Goal: Transaction & Acquisition: Book appointment/travel/reservation

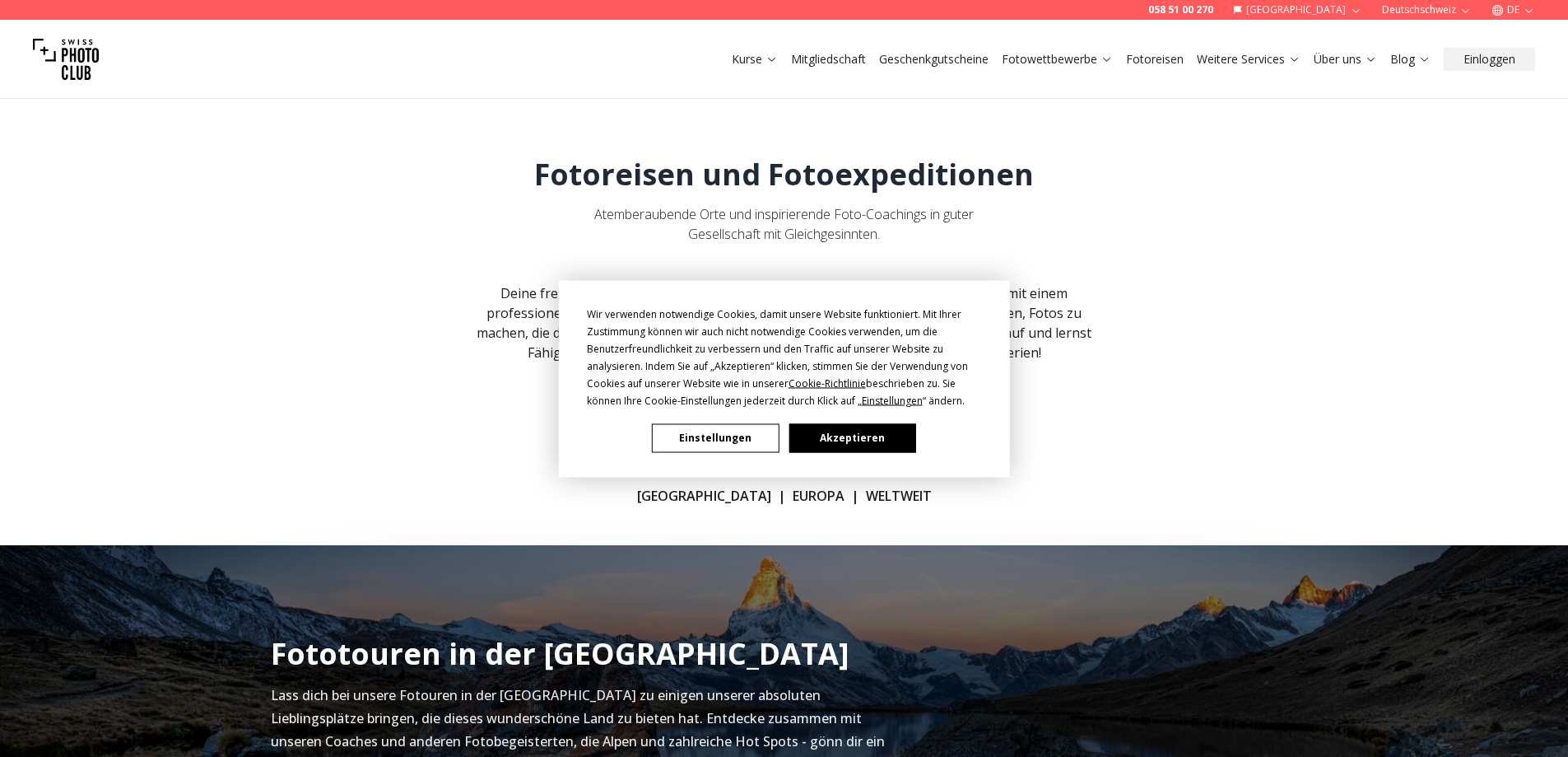
click at [850, 436] on button "Akzeptieren" at bounding box center [851, 437] width 126 height 29
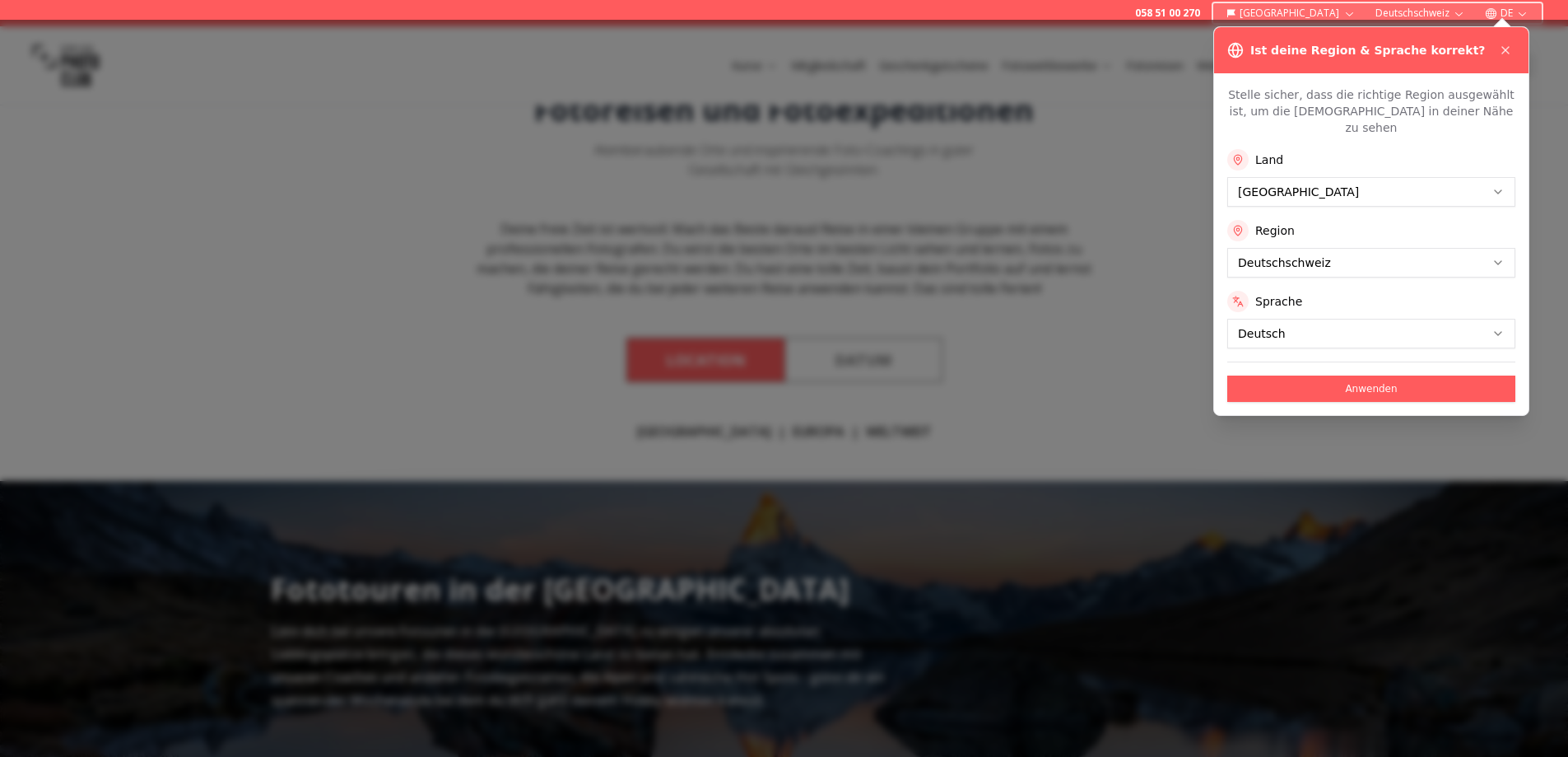
scroll to position [82, 0]
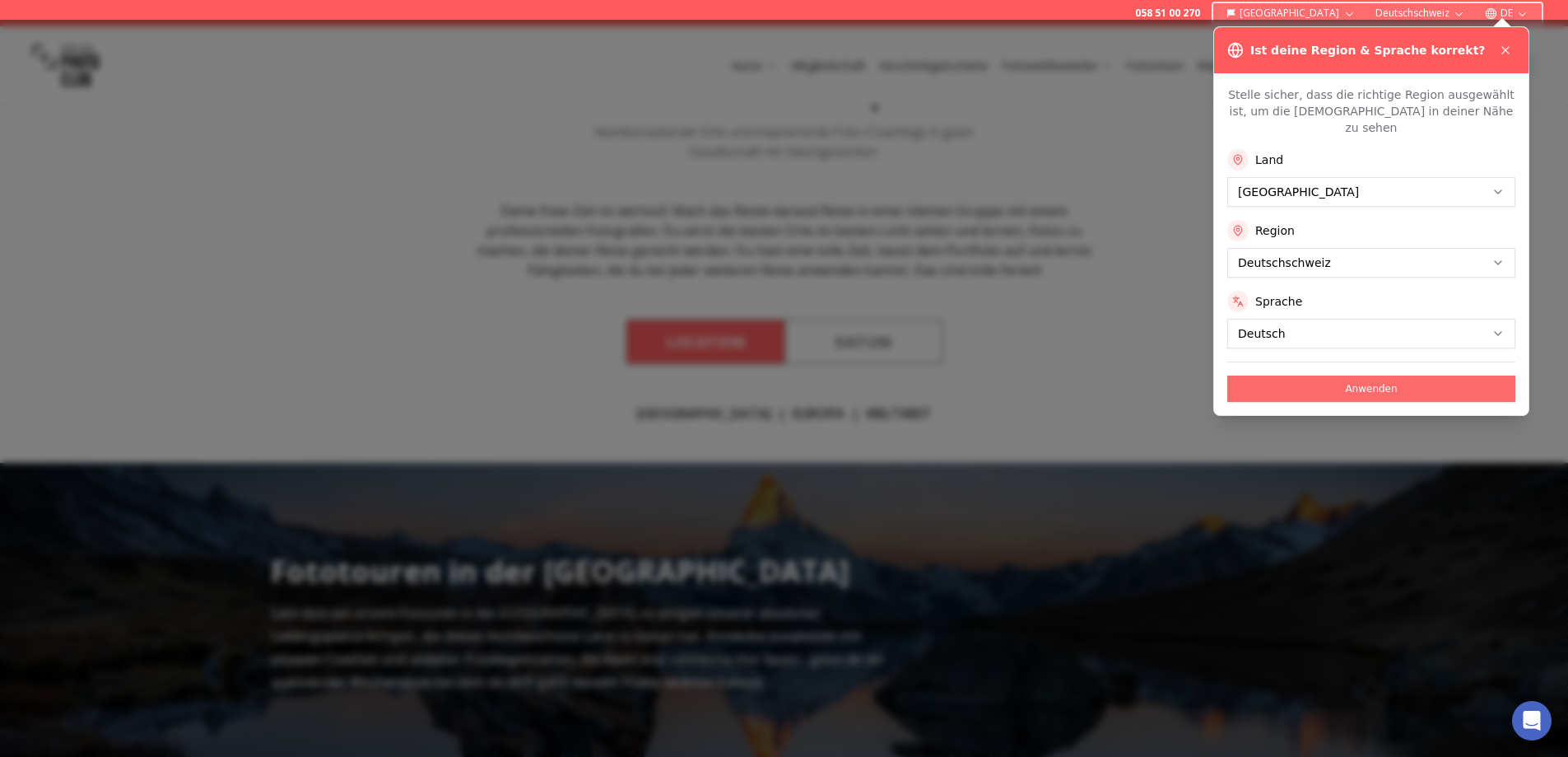
click at [1382, 376] on button "Anwenden" at bounding box center [1371, 389] width 288 height 27
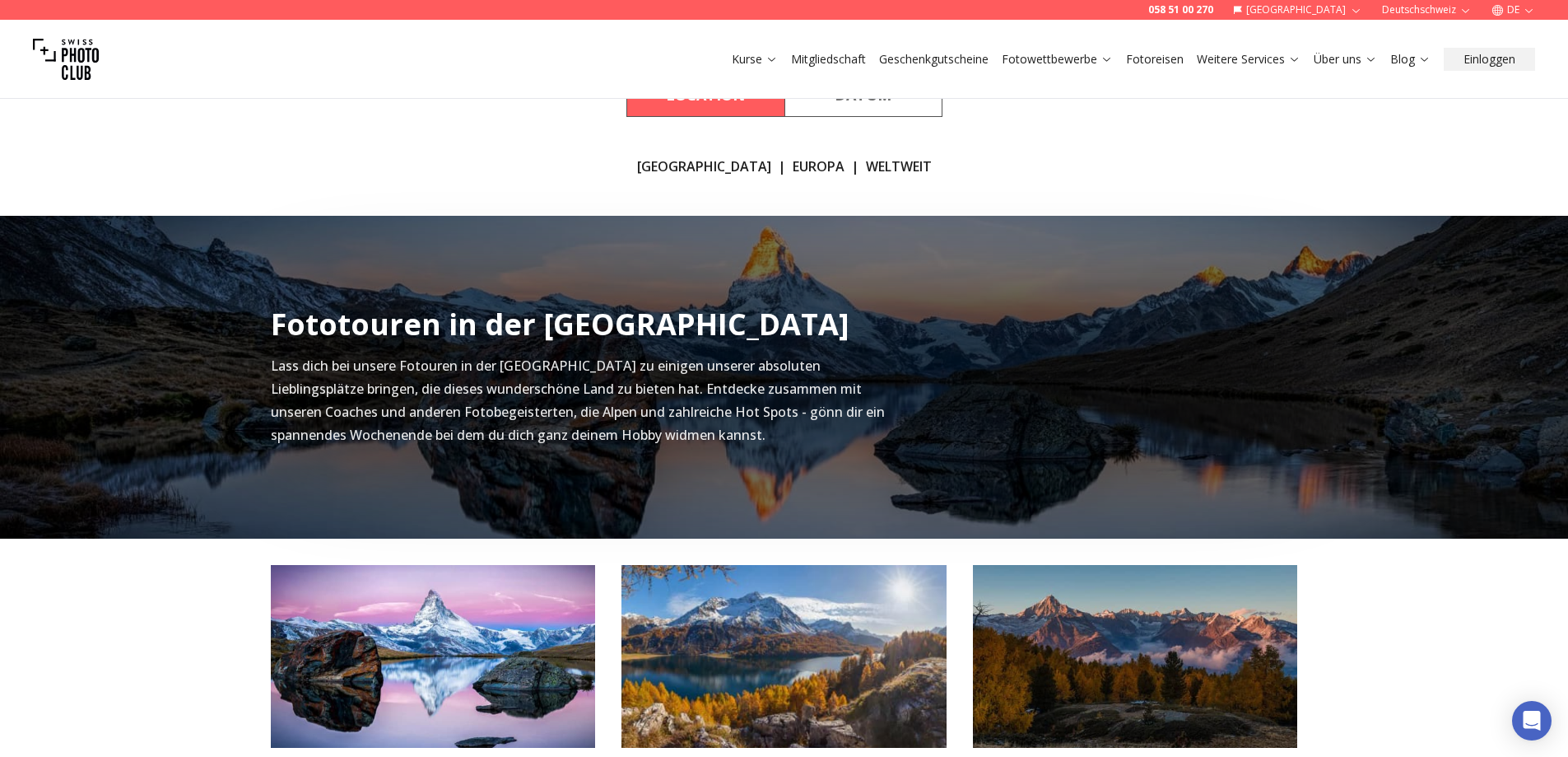
scroll to position [0, 0]
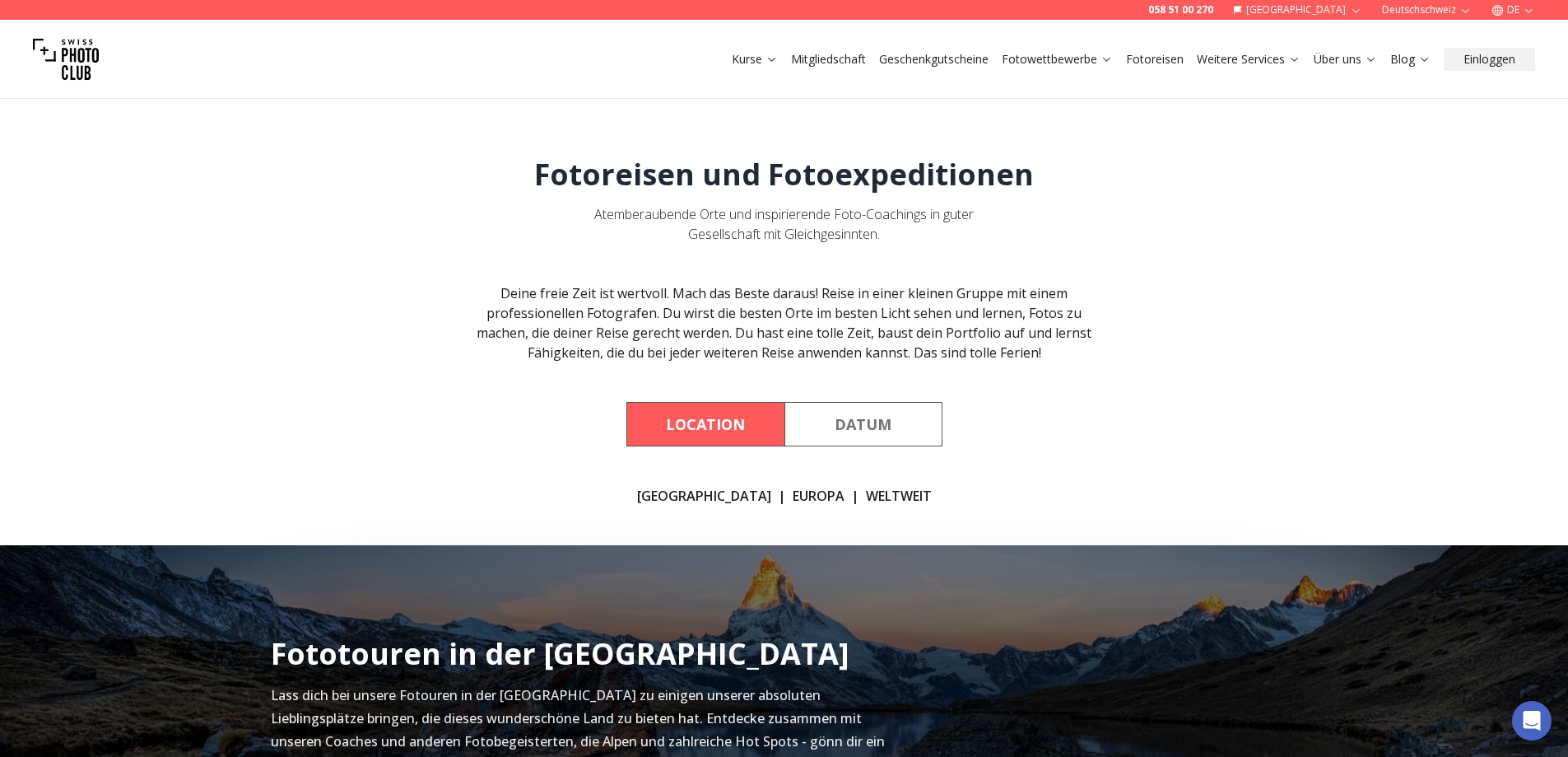
drag, startPoint x: 45, startPoint y: 1, endPoint x: 1193, endPoint y: 437, distance: 1228.0
click at [1193, 437] on div "Deine freie Zeit ist wertvoll. Mach das Beste daraus! Reise in einer kleinen Gr…" at bounding box center [784, 394] width 1053 height 222
click at [702, 412] on button "Location" at bounding box center [705, 424] width 158 height 44
click at [793, 490] on link "EUROPA" at bounding box center [819, 495] width 52 height 19
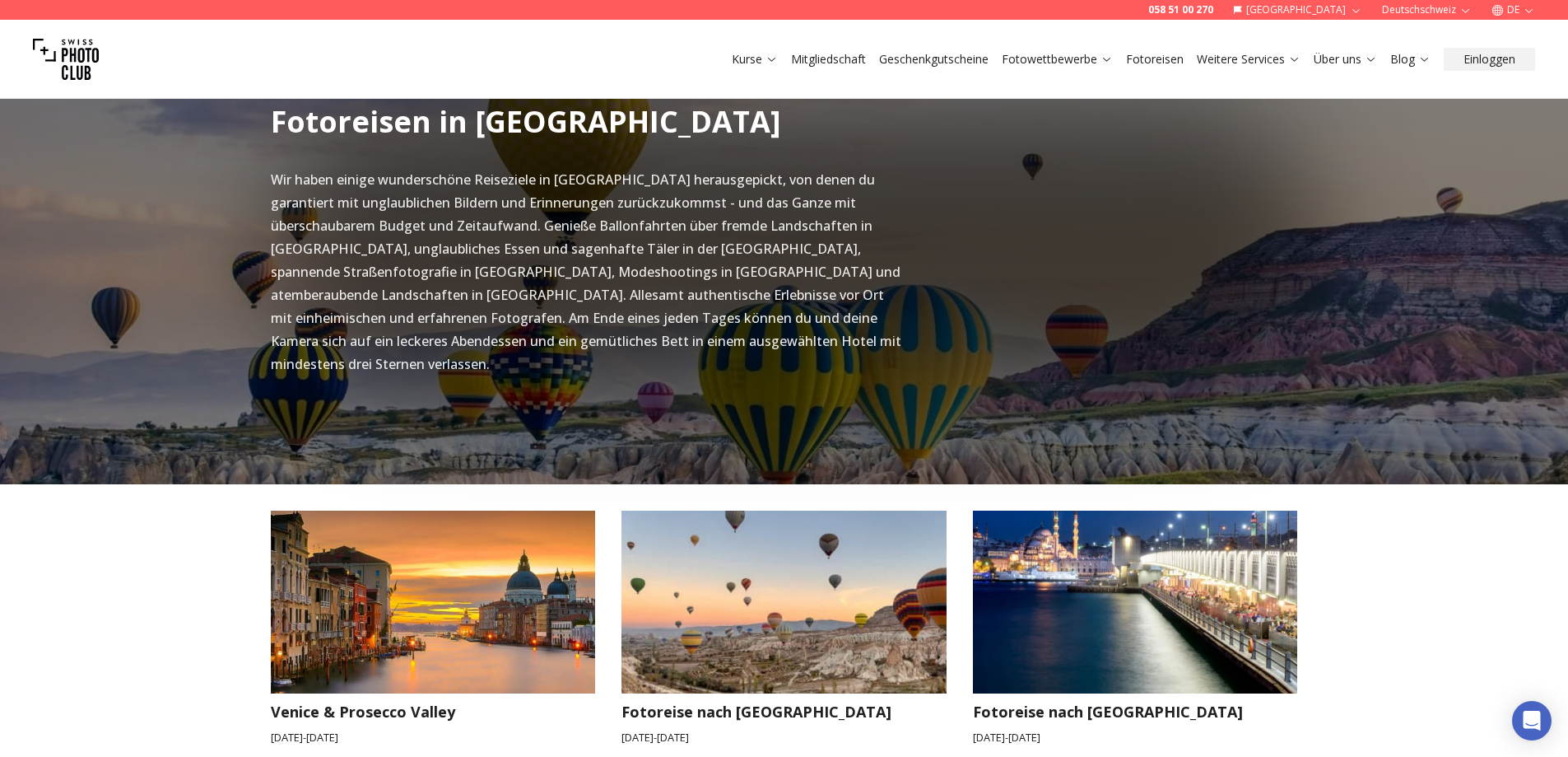
scroll to position [1155, 0]
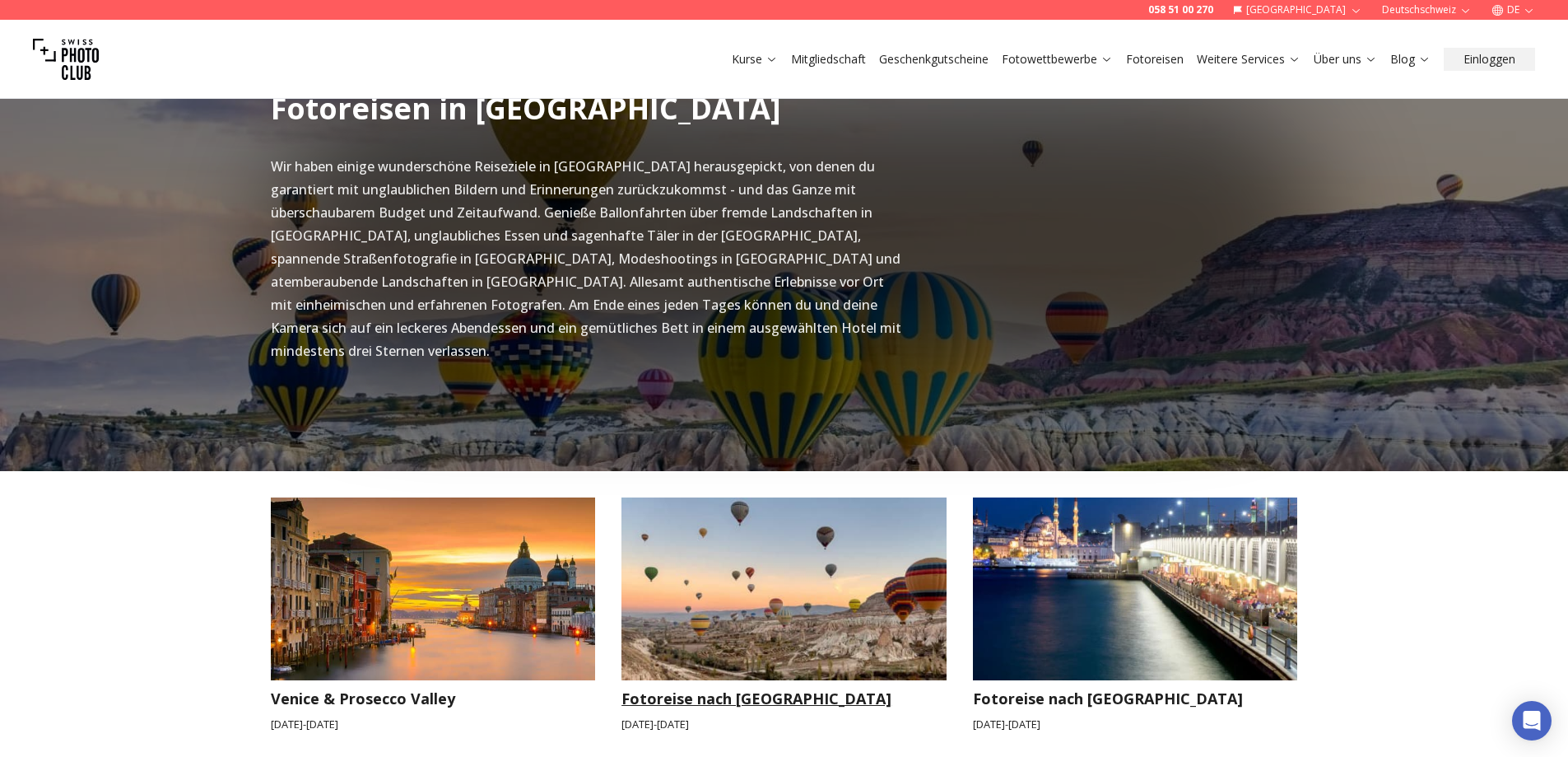
click at [816, 582] on img at bounding box center [784, 589] width 325 height 183
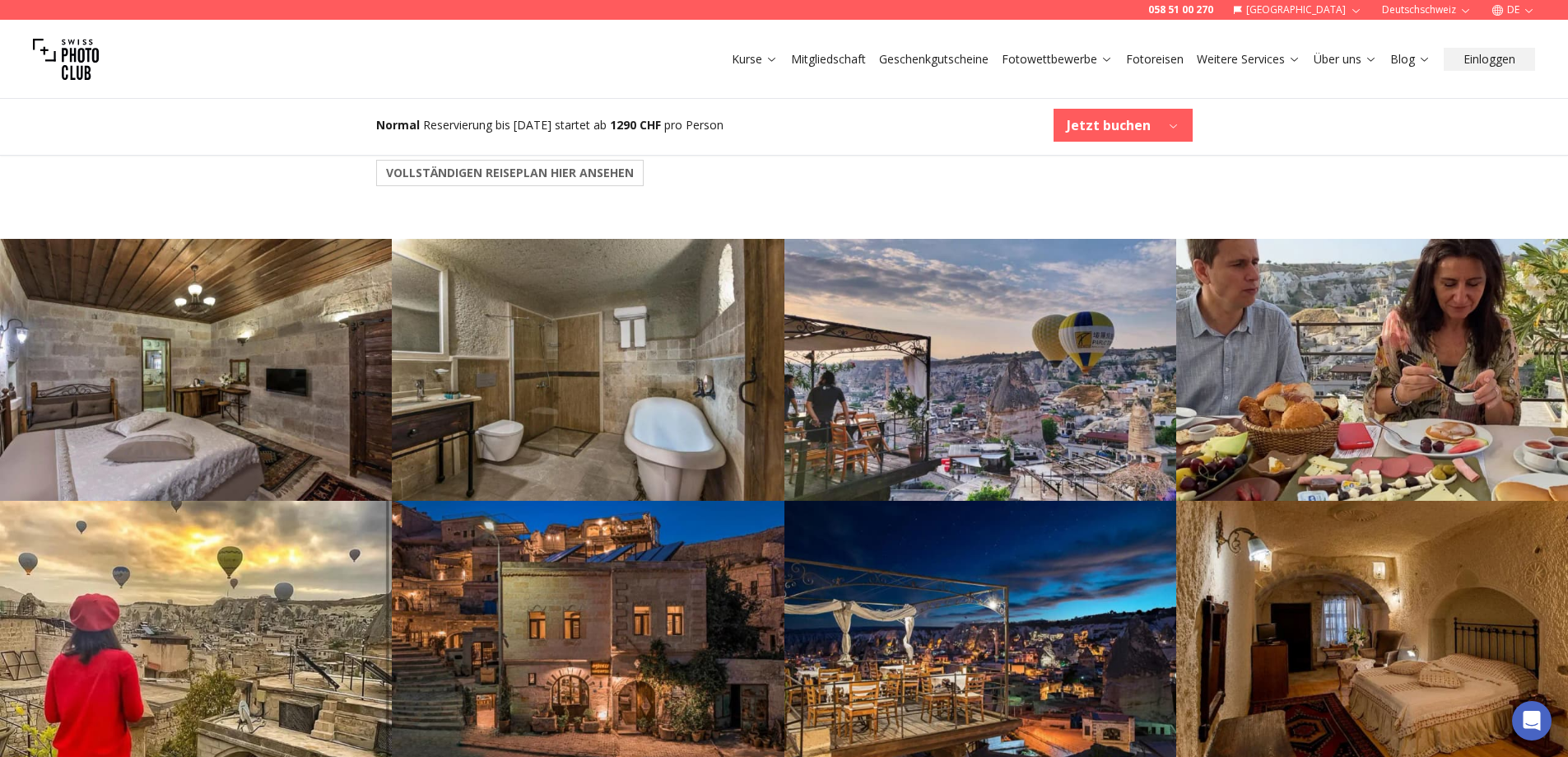
scroll to position [2387, 0]
